Goal: Information Seeking & Learning: Learn about a topic

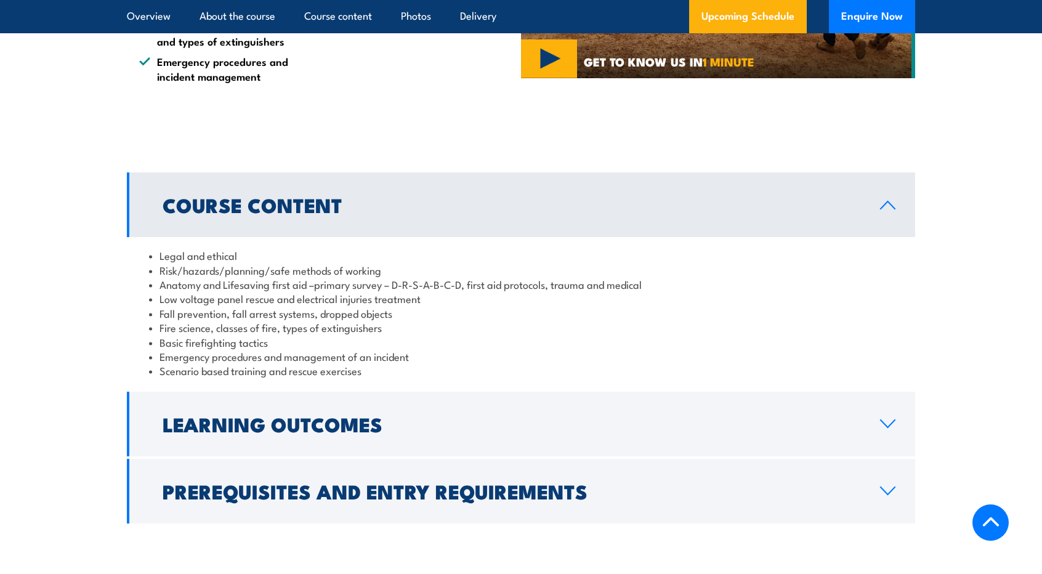
scroll to position [1047, 0]
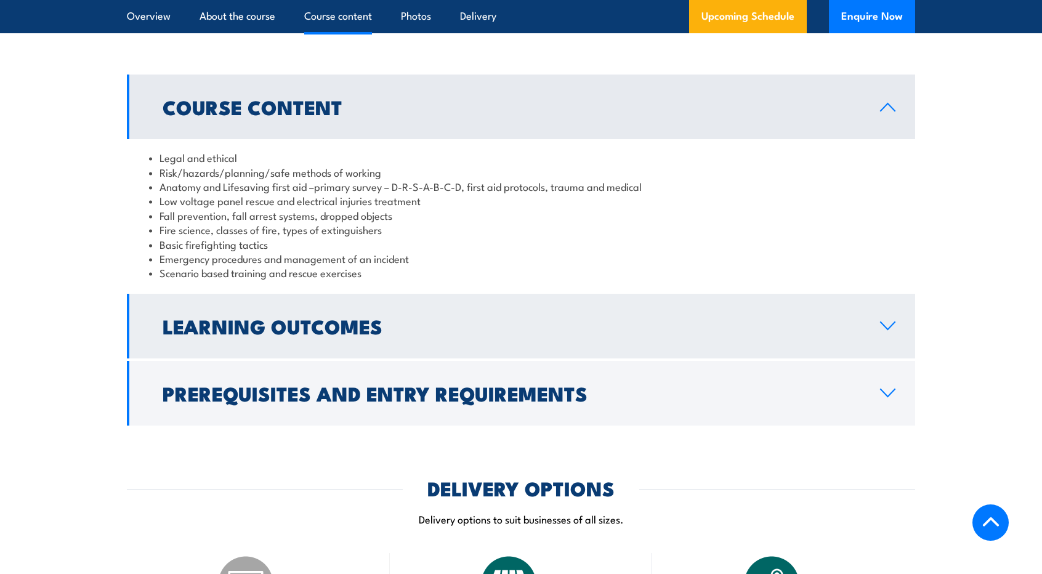
click at [324, 343] on link "Learning Outcomes" at bounding box center [521, 326] width 789 height 65
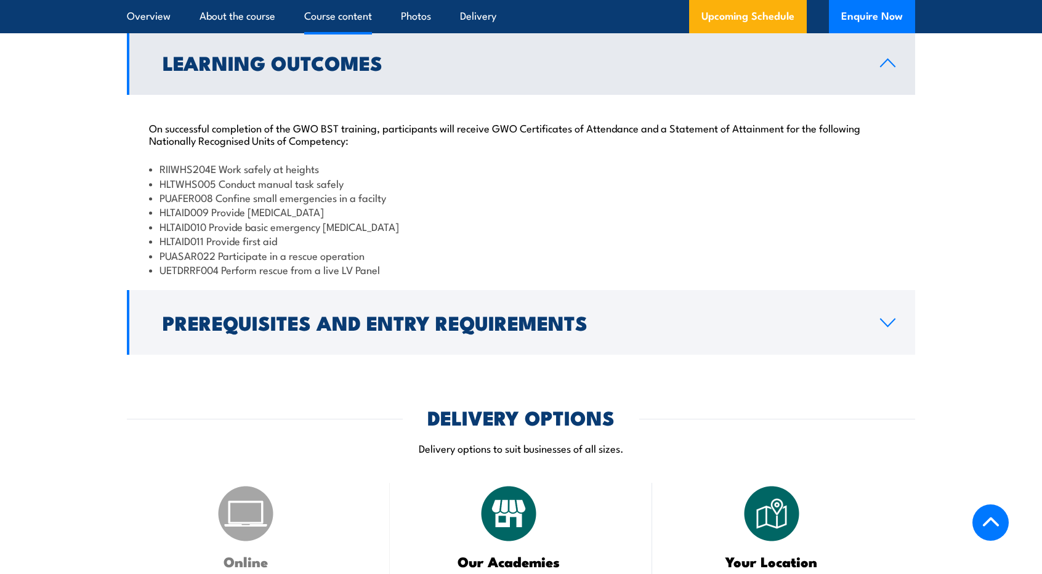
scroll to position [1171, 0]
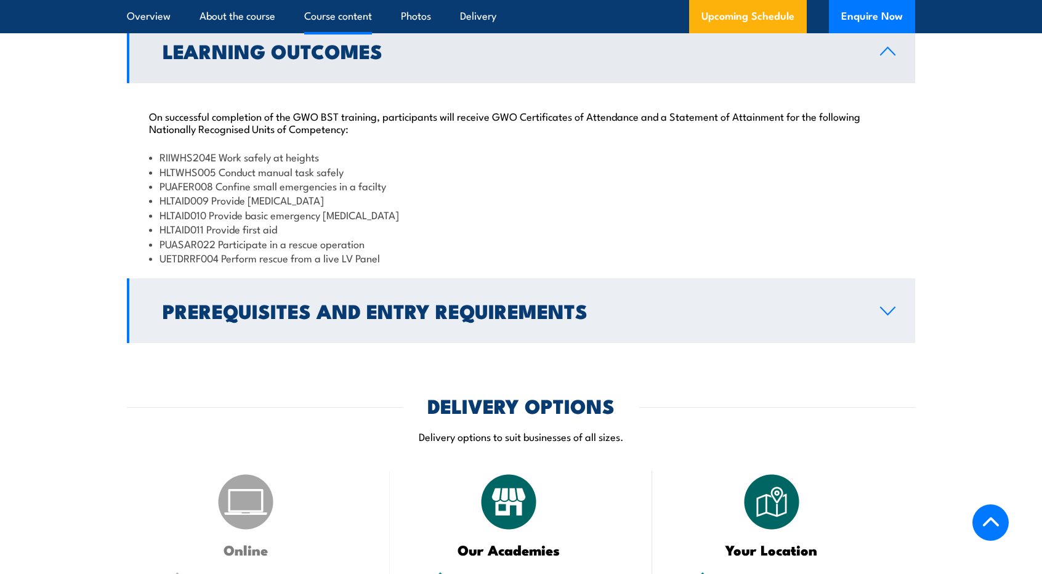
click at [331, 327] on link "Prerequisites and Entry Requirements" at bounding box center [521, 310] width 789 height 65
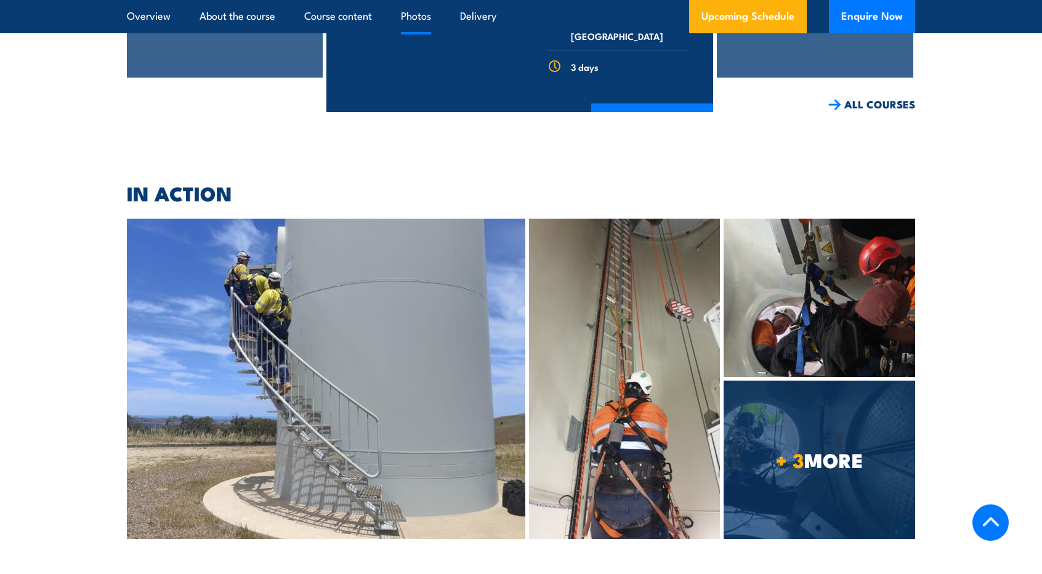
scroll to position [2895, 0]
click at [687, 304] on img at bounding box center [624, 378] width 191 height 320
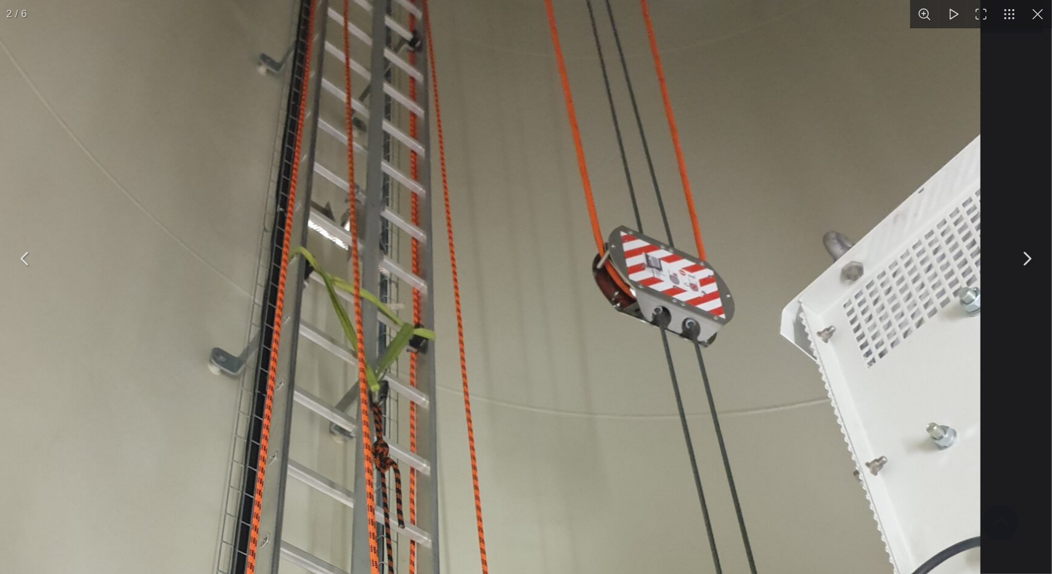
drag, startPoint x: 632, startPoint y: 202, endPoint x: 498, endPoint y: 310, distance: 171.7
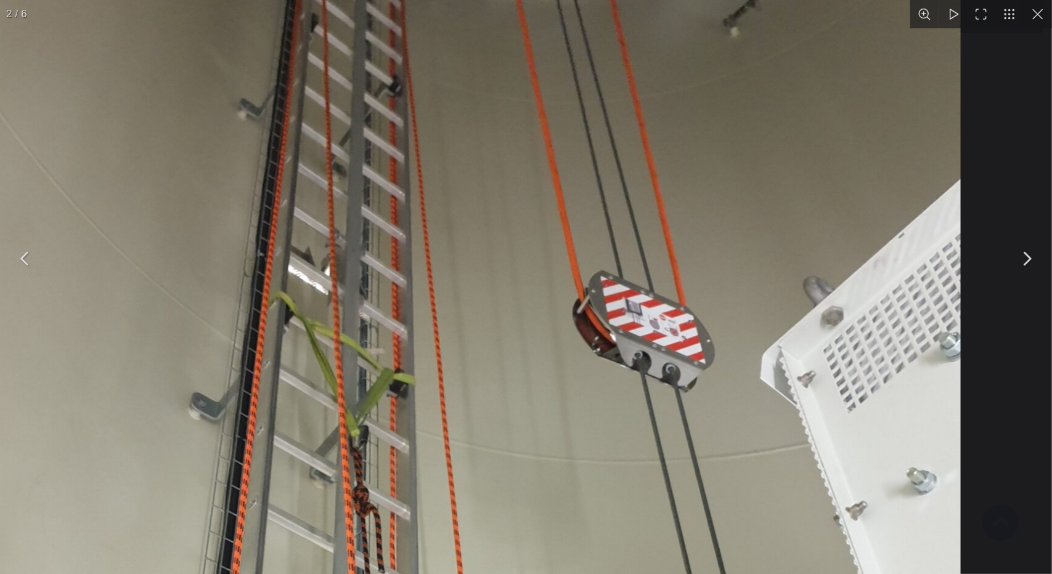
drag, startPoint x: 814, startPoint y: 197, endPoint x: 591, endPoint y: 278, distance: 237.4
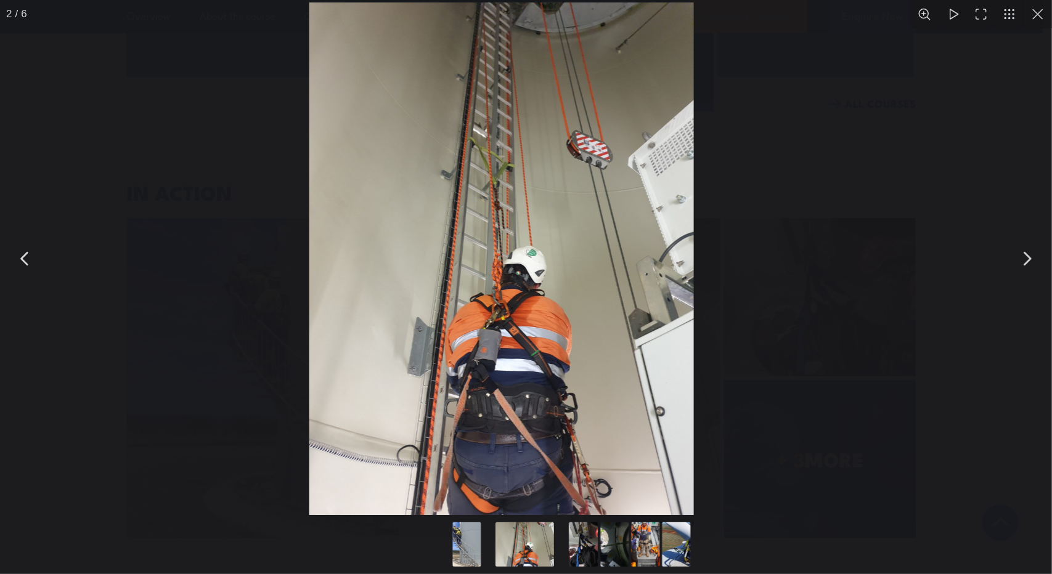
drag, startPoint x: 701, startPoint y: 320, endPoint x: 672, endPoint y: 272, distance: 56.6
click at [672, 272] on img "You can close this modal content with the ESC key" at bounding box center [501, 258] width 384 height 513
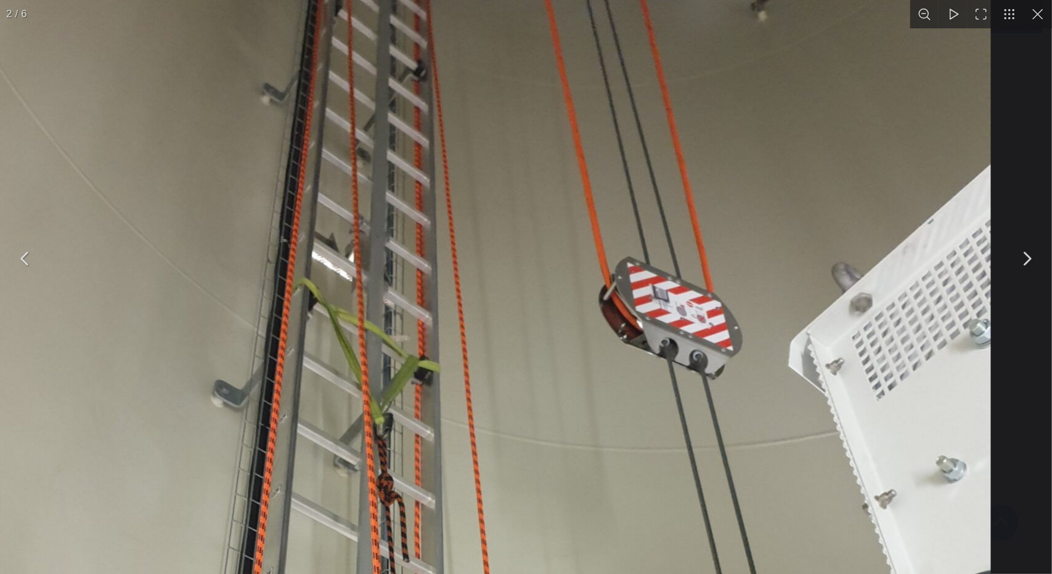
drag, startPoint x: 747, startPoint y: 211, endPoint x: 665, endPoint y: 362, distance: 171.2
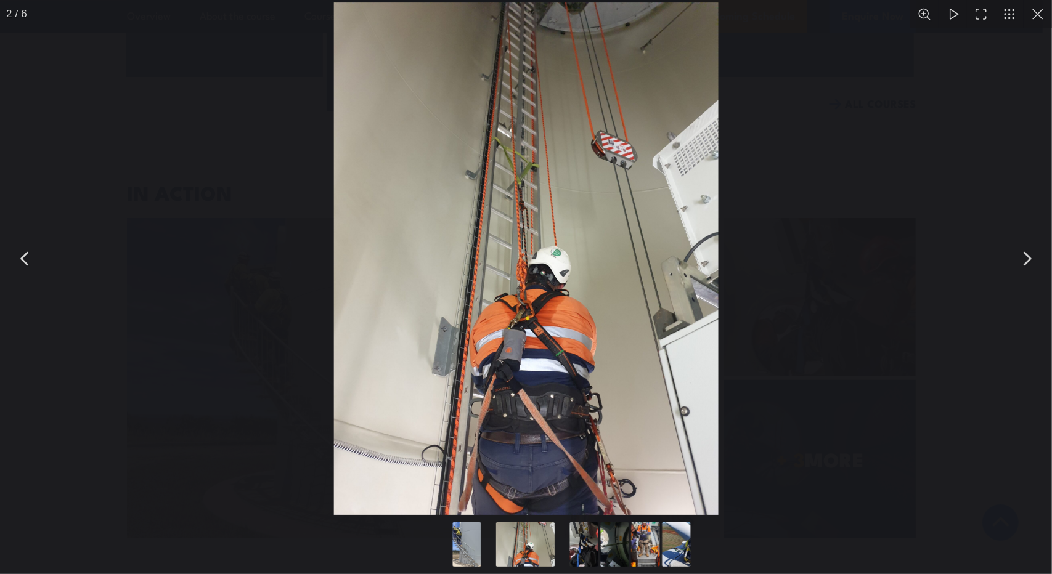
click at [1040, 19] on button "You can close this modal content with the ESC key" at bounding box center [1037, 14] width 28 height 28
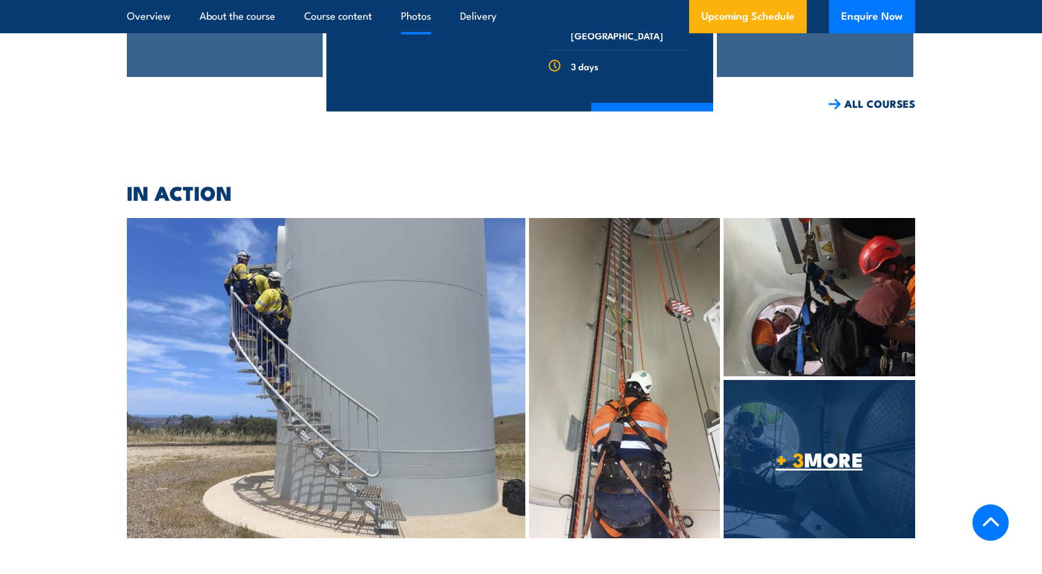
click at [805, 450] on span "+ 3 MORE" at bounding box center [820, 458] width 192 height 17
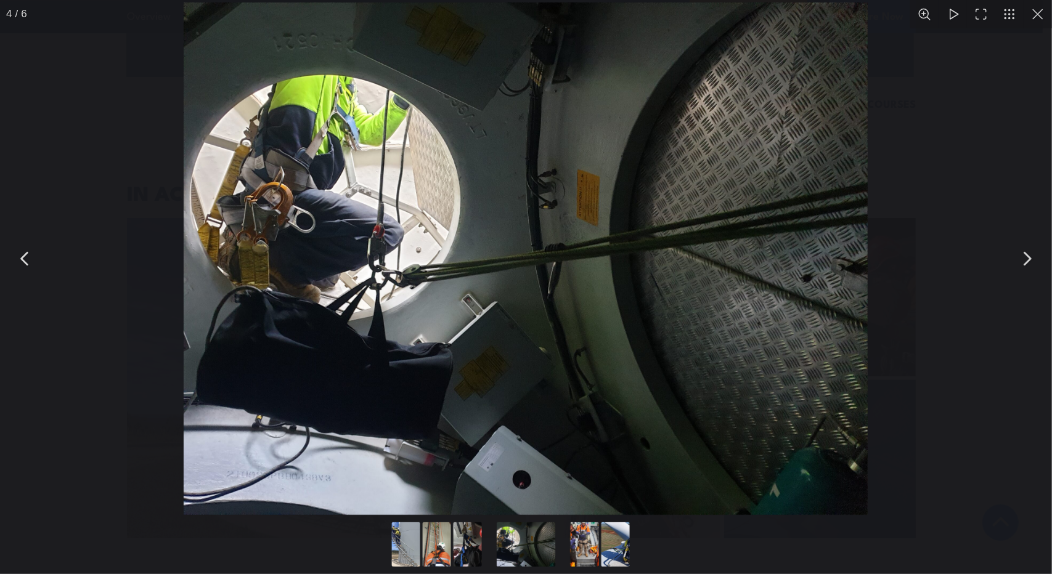
click at [1033, 266] on button "You can close this modal content with the ESC key" at bounding box center [1026, 258] width 31 height 31
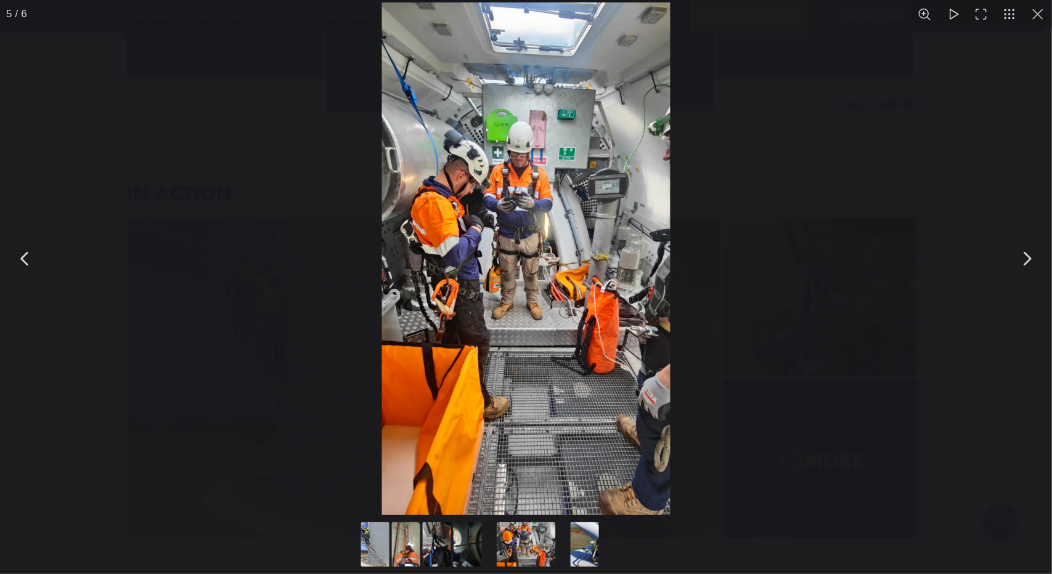
click at [1033, 266] on button "You can close this modal content with the ESC key" at bounding box center [1026, 258] width 31 height 31
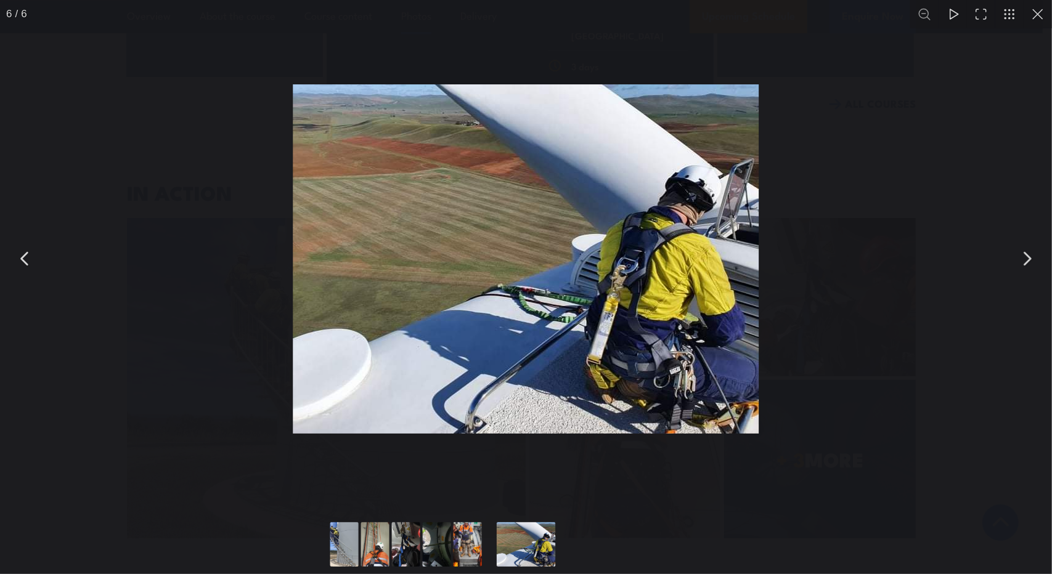
click at [1033, 266] on button "You can close this modal content with the ESC key" at bounding box center [1026, 258] width 31 height 31
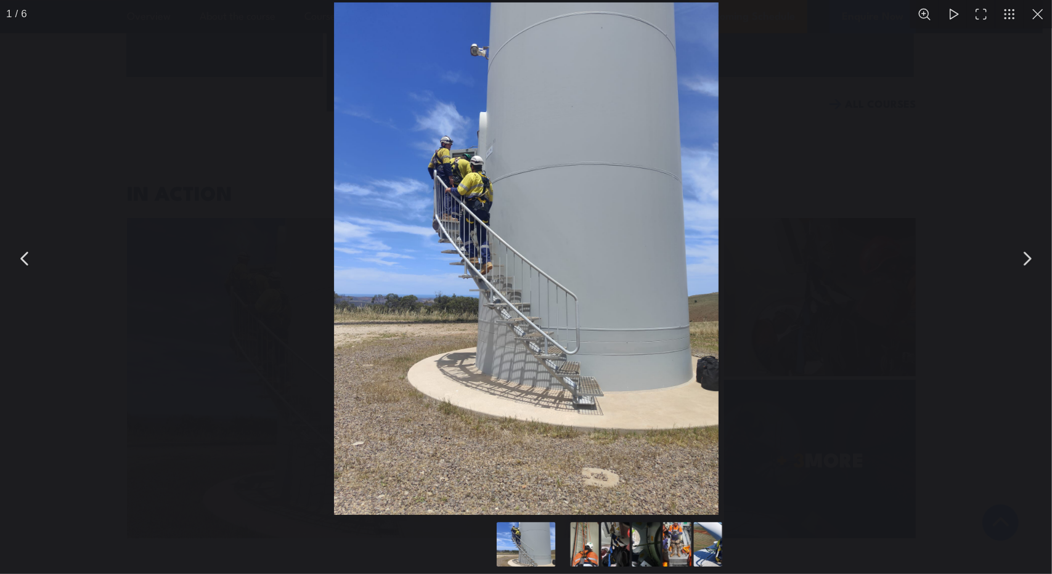
click at [1035, 28] on button "You can close this modal content with the ESC key" at bounding box center [1037, 14] width 28 height 28
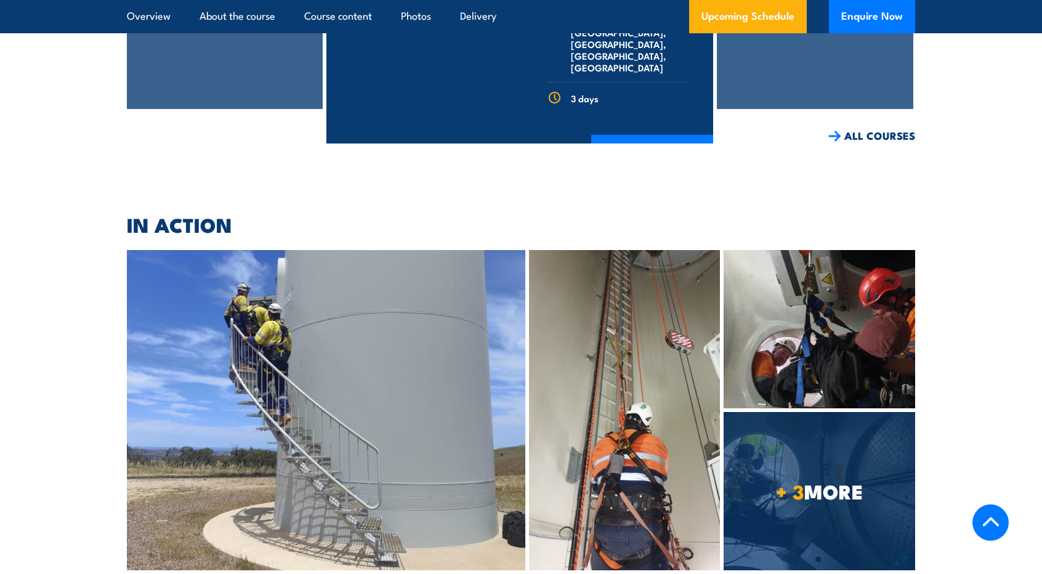
scroll to position [2895, 0]
